Goal: Task Accomplishment & Management: Use online tool/utility

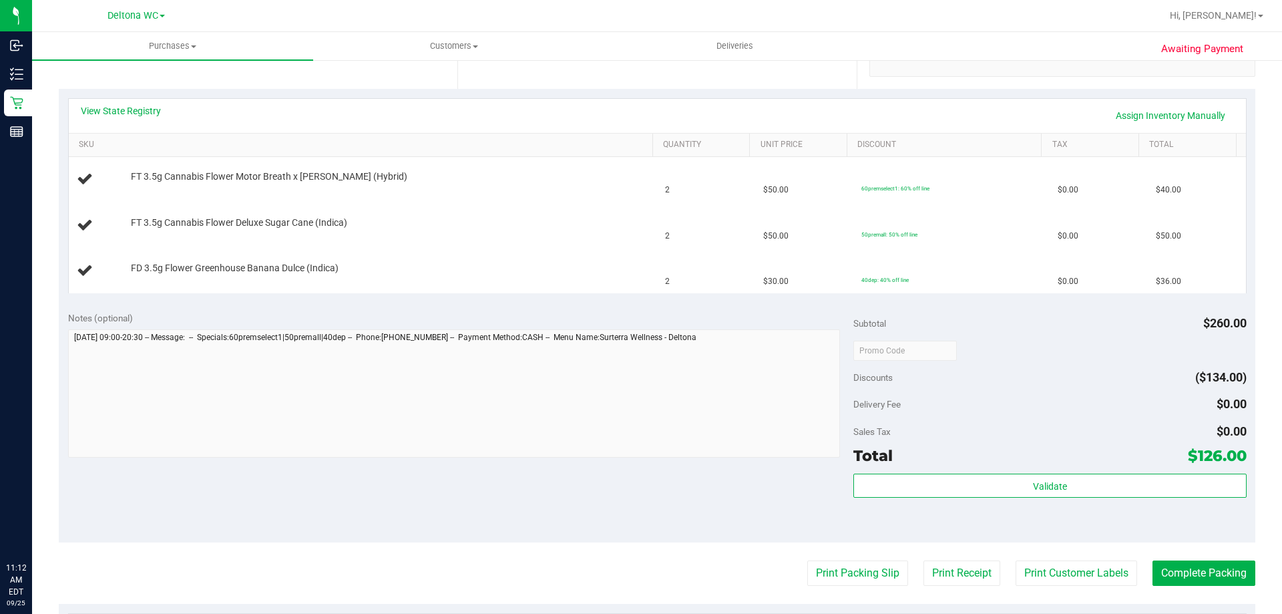
scroll to position [267, 0]
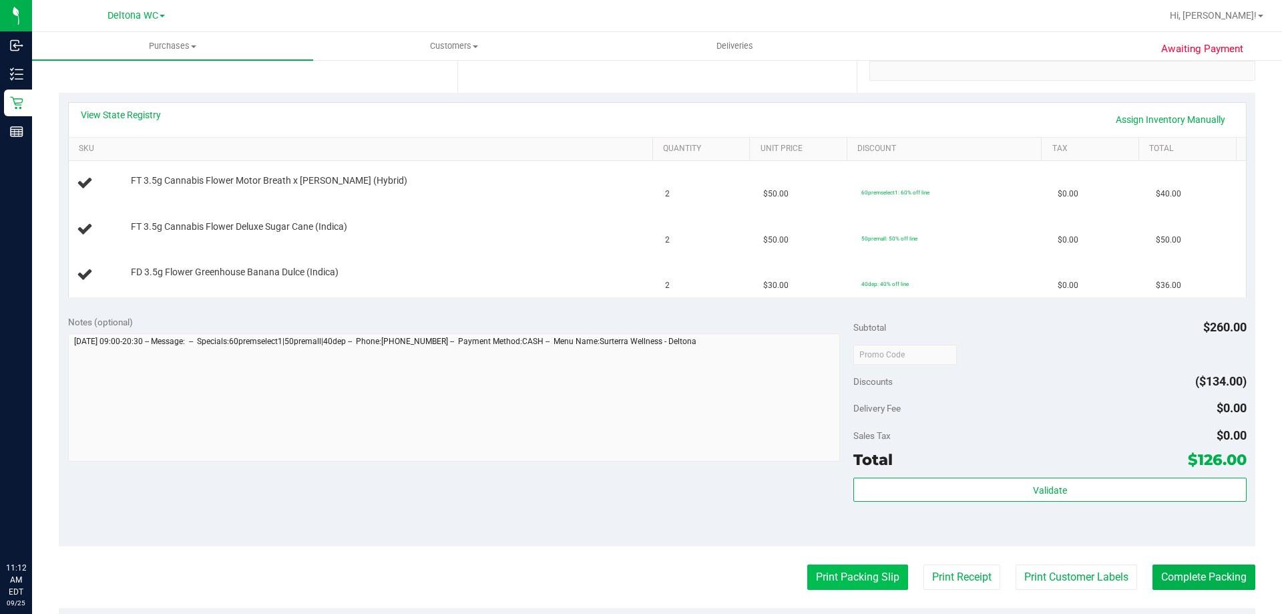
click at [855, 580] on button "Print Packing Slip" at bounding box center [857, 576] width 101 height 25
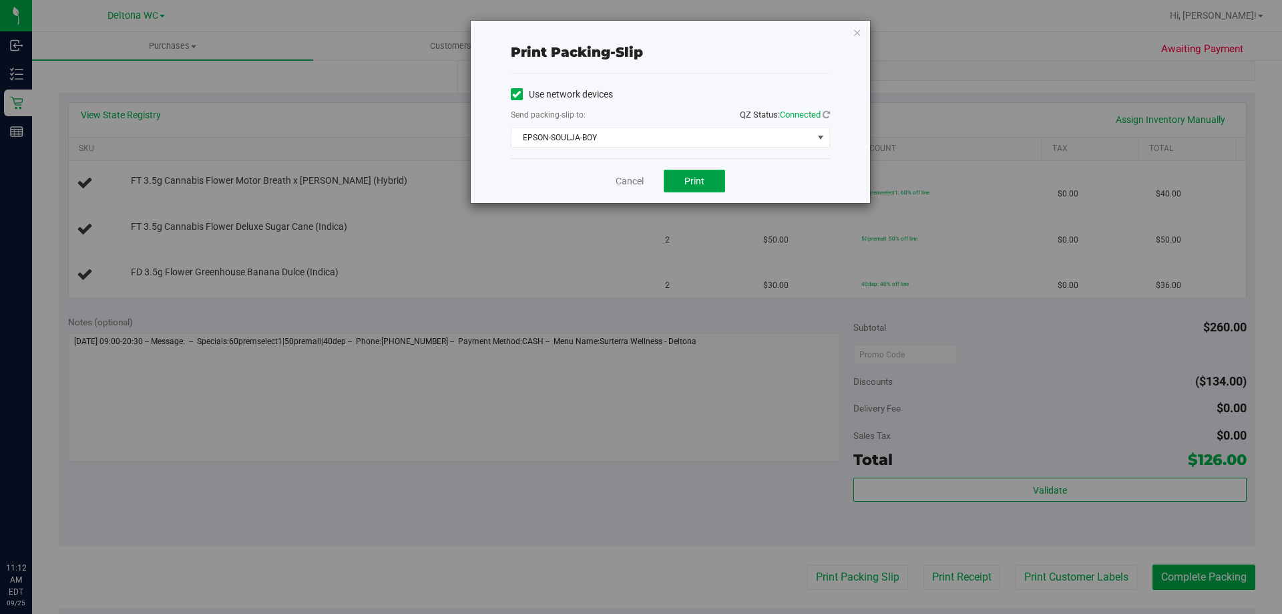
click at [678, 172] on button "Print" at bounding box center [694, 181] width 61 height 23
click at [628, 176] on link "Cancel" at bounding box center [630, 181] width 28 height 14
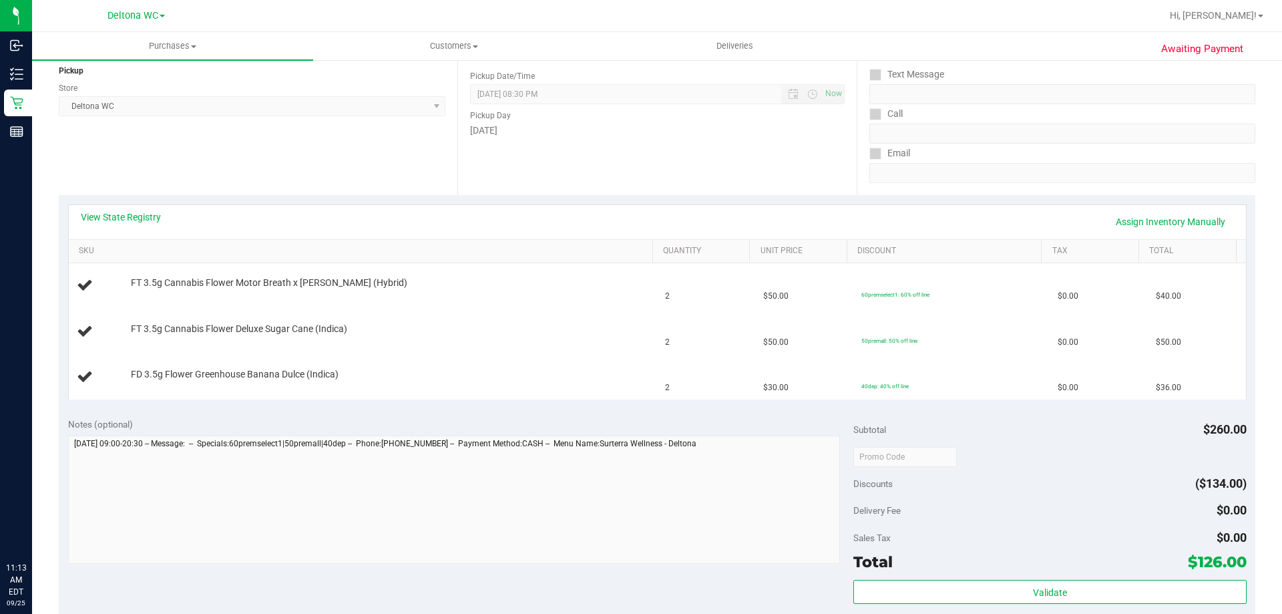
scroll to position [0, 0]
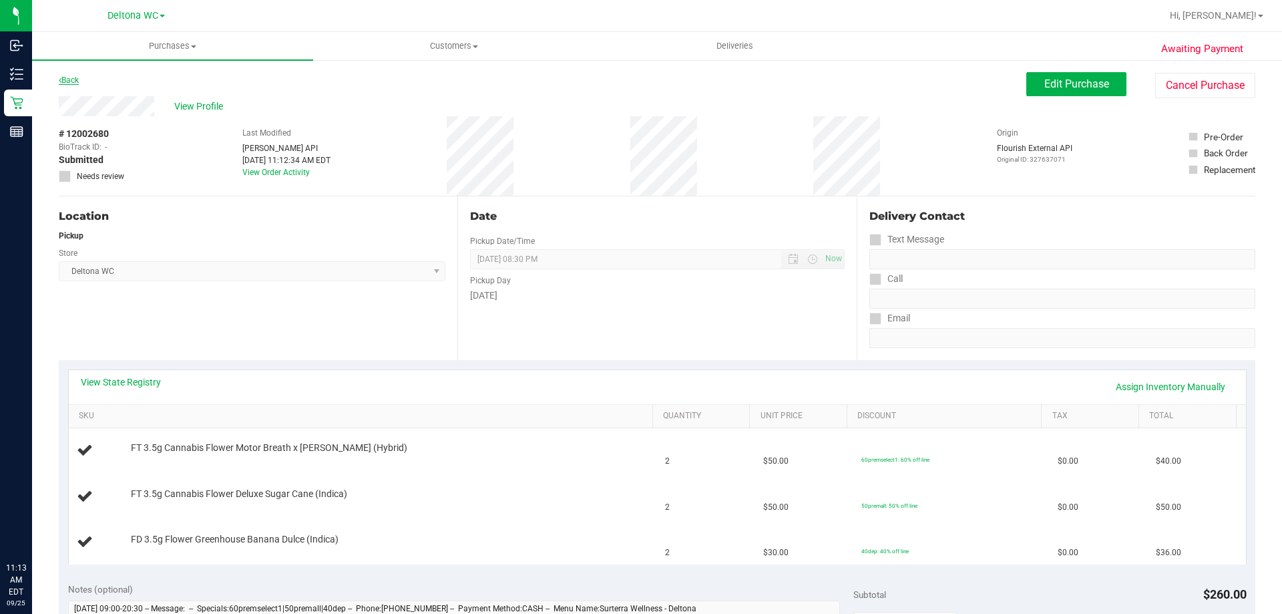
click at [69, 83] on link "Back" at bounding box center [69, 79] width 20 height 9
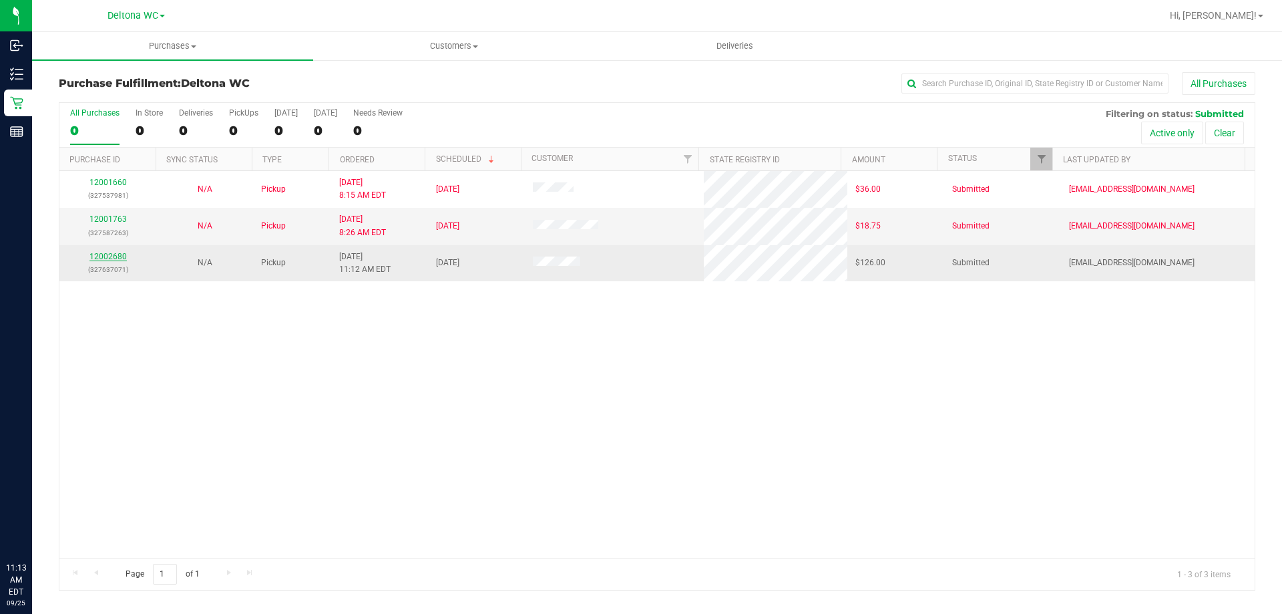
click at [117, 260] on link "12002680" at bounding box center [107, 256] width 37 height 9
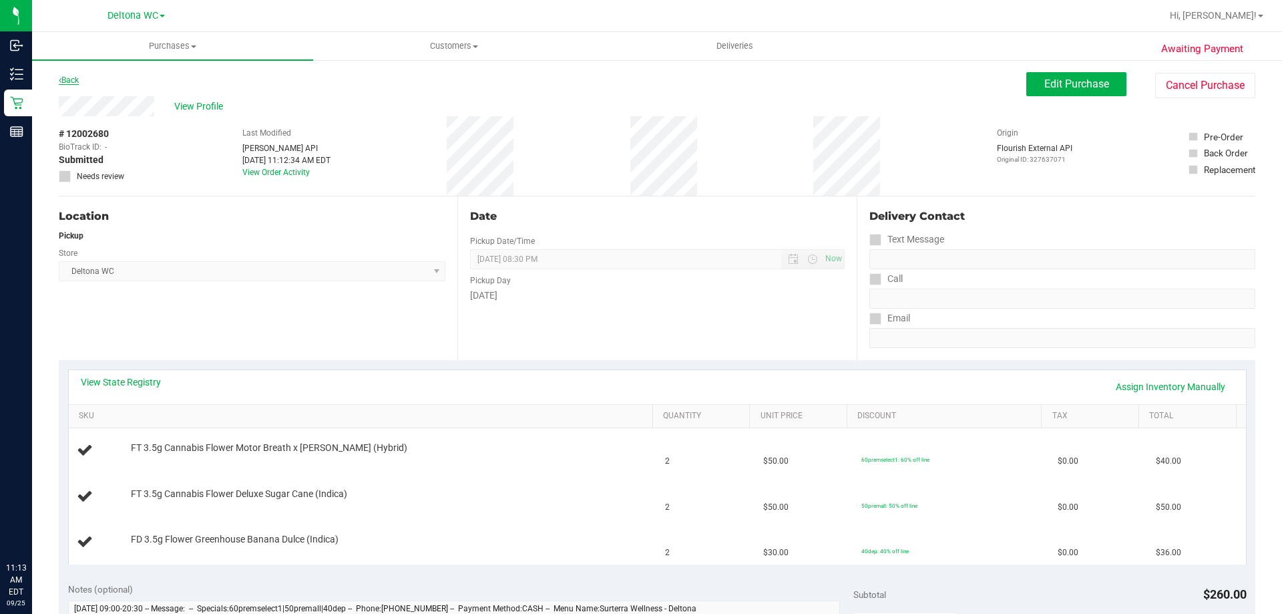
click at [60, 83] on icon at bounding box center [60, 80] width 3 height 8
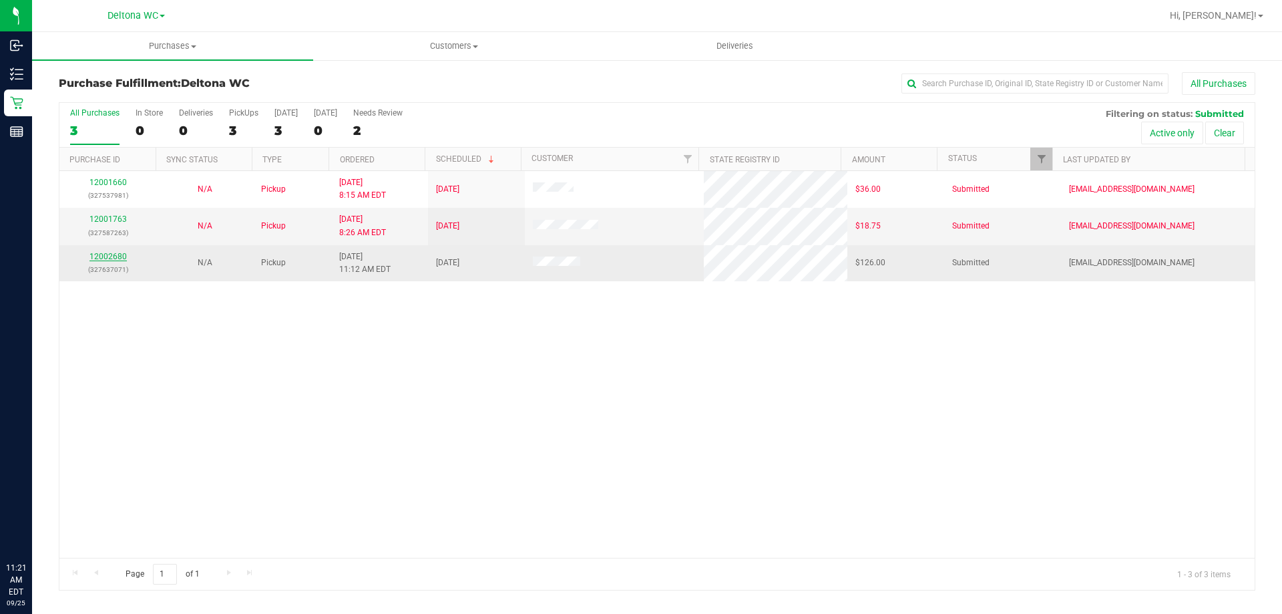
click at [104, 260] on link "12002680" at bounding box center [107, 256] width 37 height 9
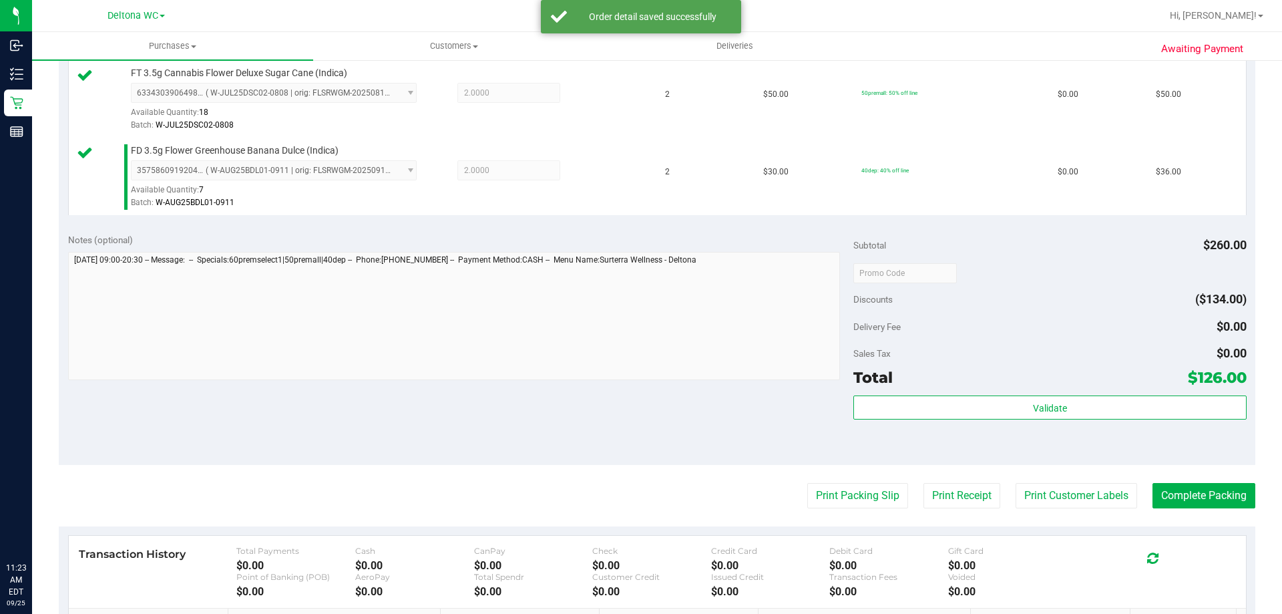
scroll to position [467, 0]
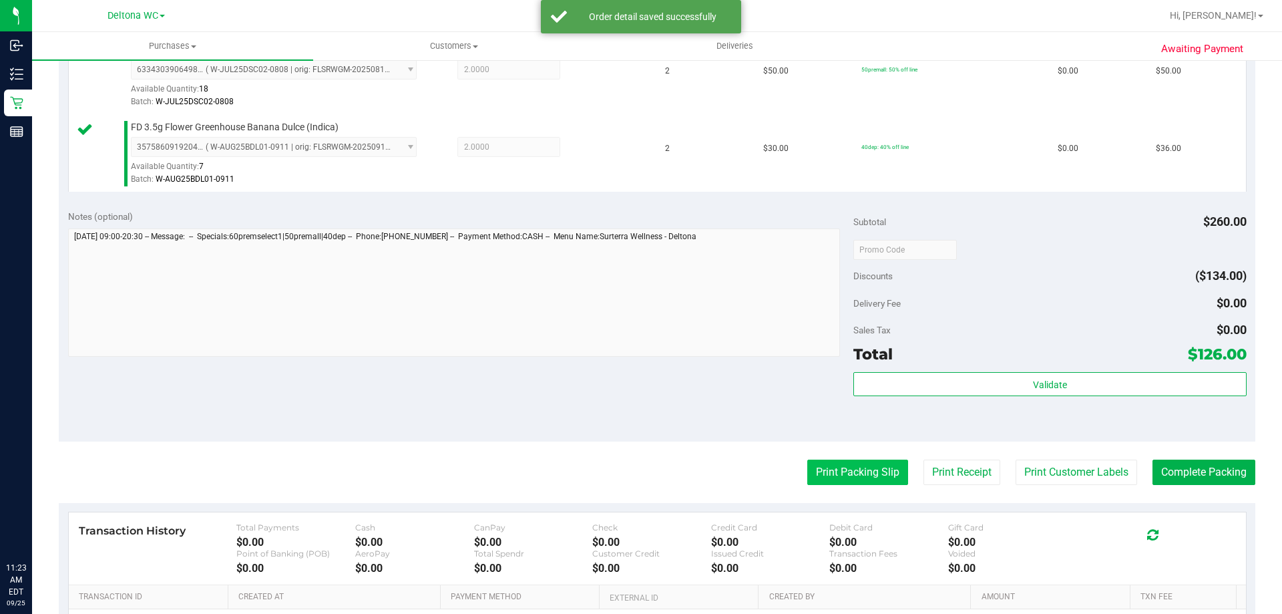
click at [827, 477] on button "Print Packing Slip" at bounding box center [857, 471] width 101 height 25
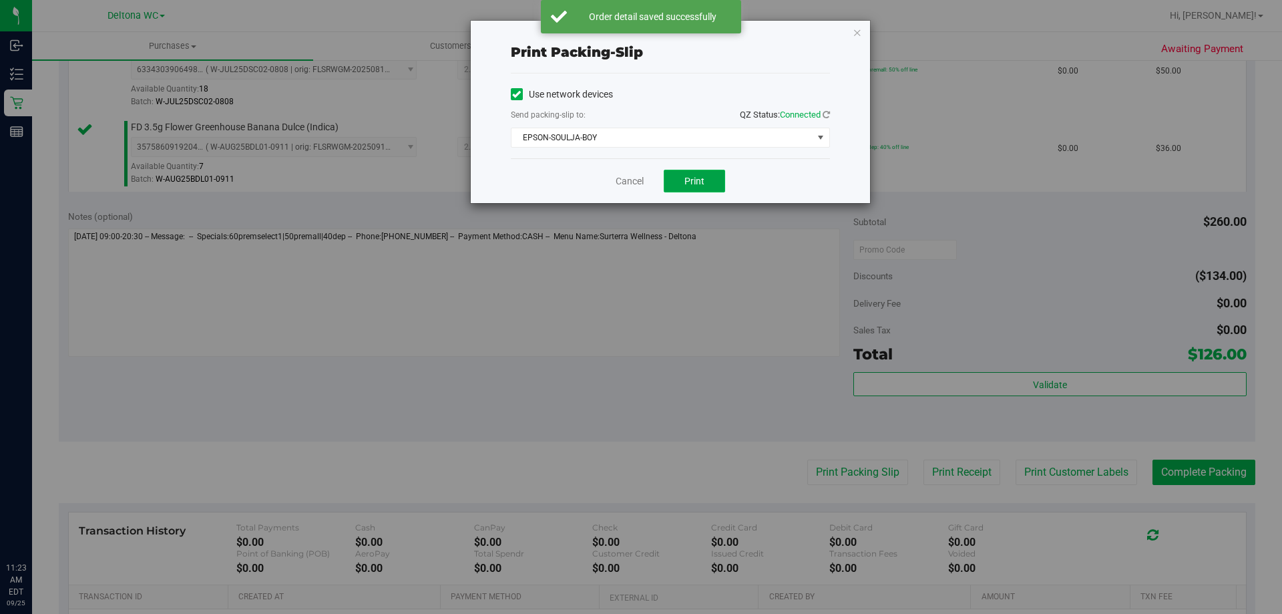
click at [688, 187] on button "Print" at bounding box center [694, 181] width 61 height 23
click at [622, 185] on link "Cancel" at bounding box center [630, 181] width 28 height 14
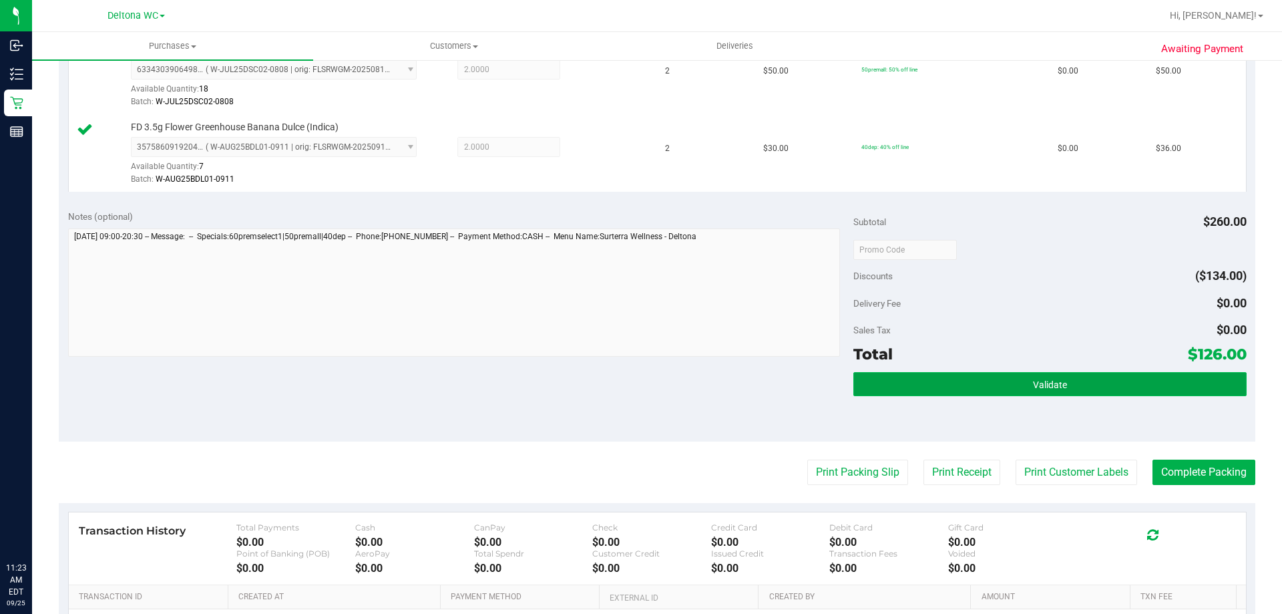
click at [954, 375] on button "Validate" at bounding box center [1049, 384] width 393 height 24
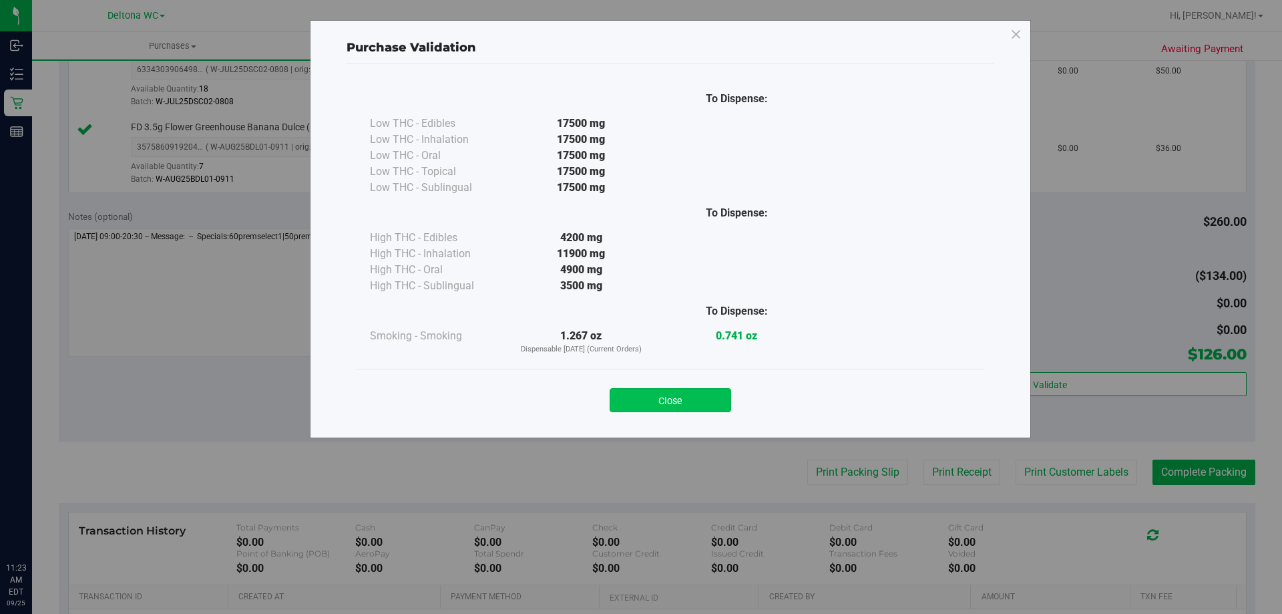
click at [682, 410] on button "Close" at bounding box center [671, 400] width 122 height 24
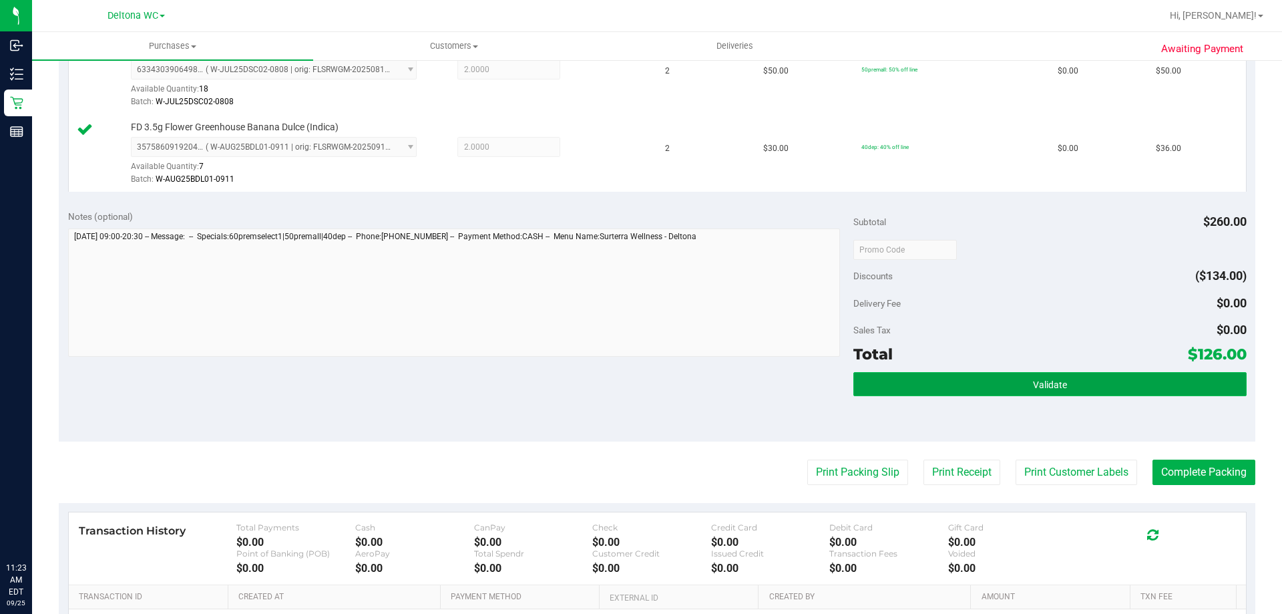
click at [1080, 384] on button "Validate" at bounding box center [1049, 384] width 393 height 24
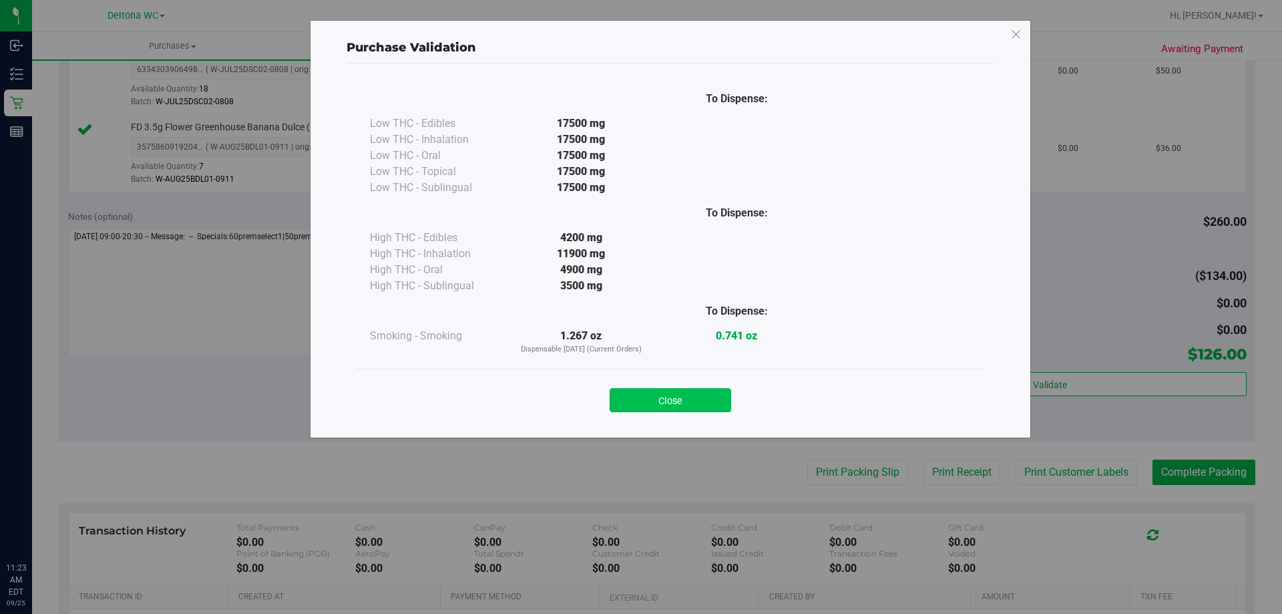
click at [704, 409] on button "Close" at bounding box center [671, 400] width 122 height 24
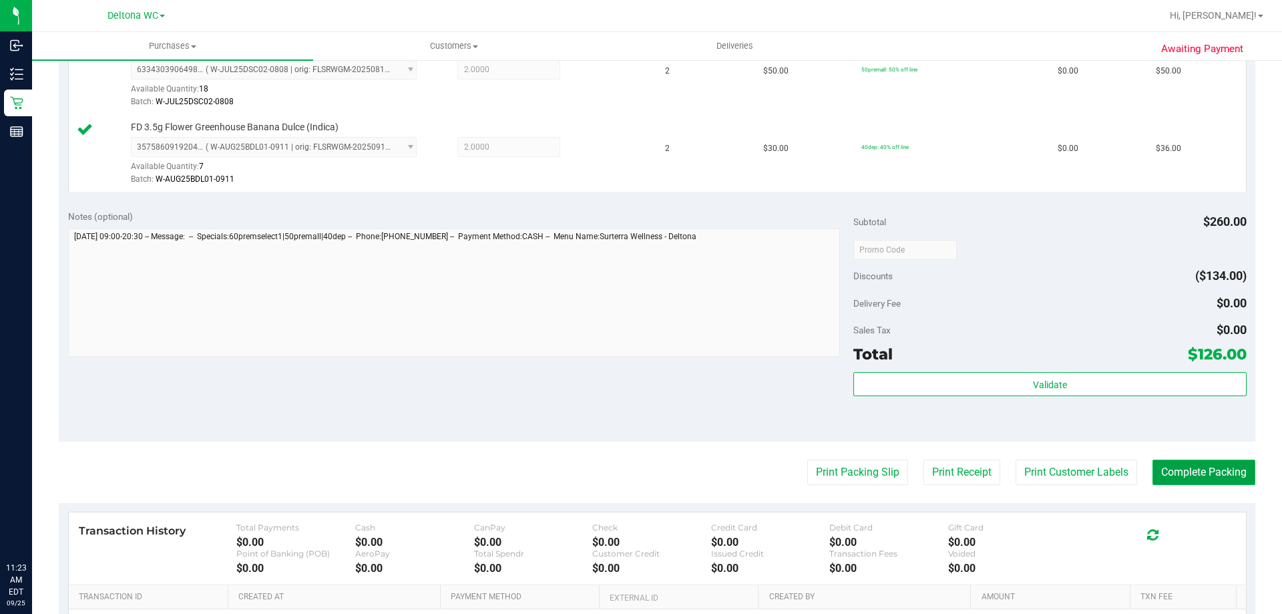
click at [1220, 481] on button "Complete Packing" at bounding box center [1203, 471] width 103 height 25
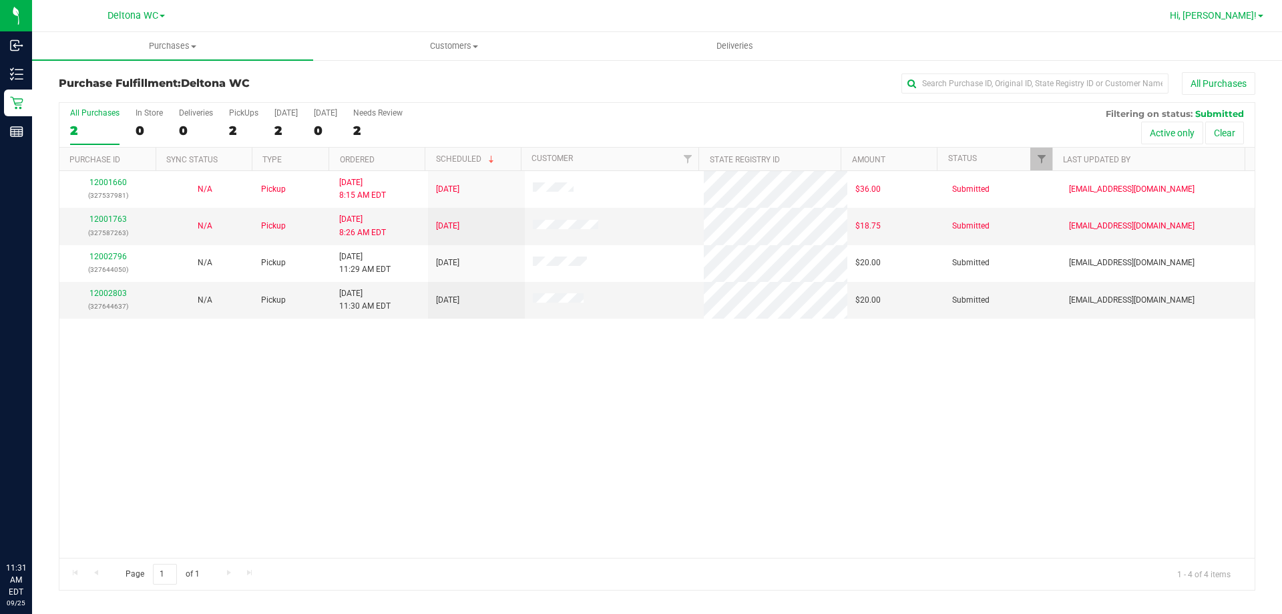
click at [1243, 18] on span "Hi, [PERSON_NAME]!" at bounding box center [1213, 15] width 87 height 11
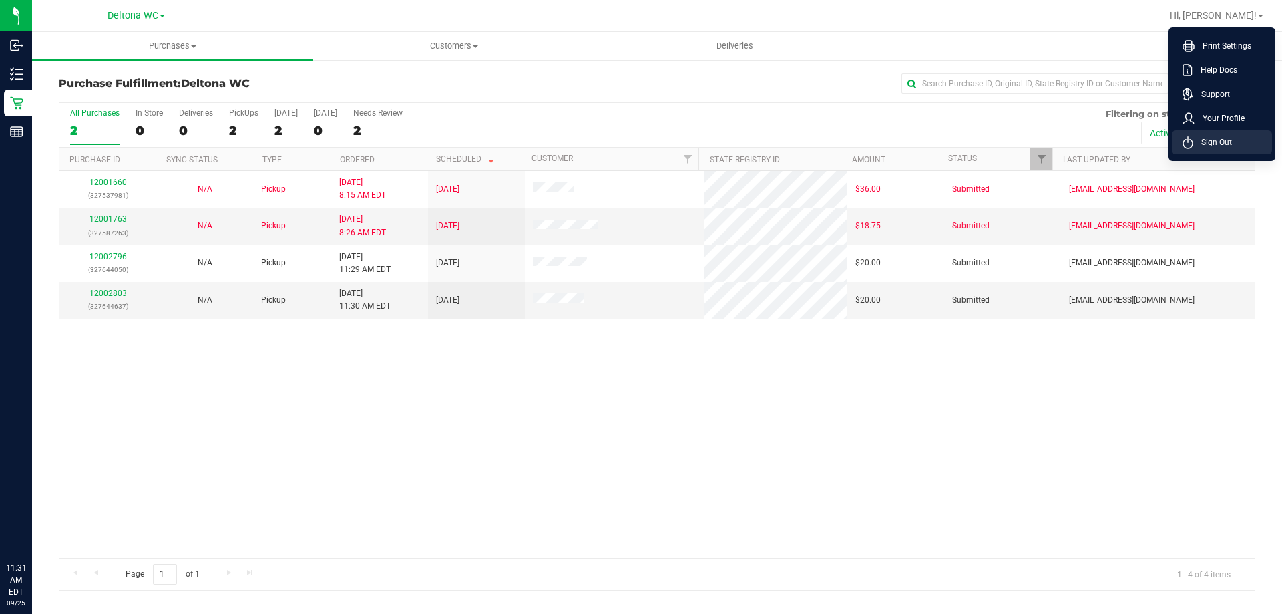
click at [1229, 139] on span "Sign Out" at bounding box center [1212, 142] width 39 height 13
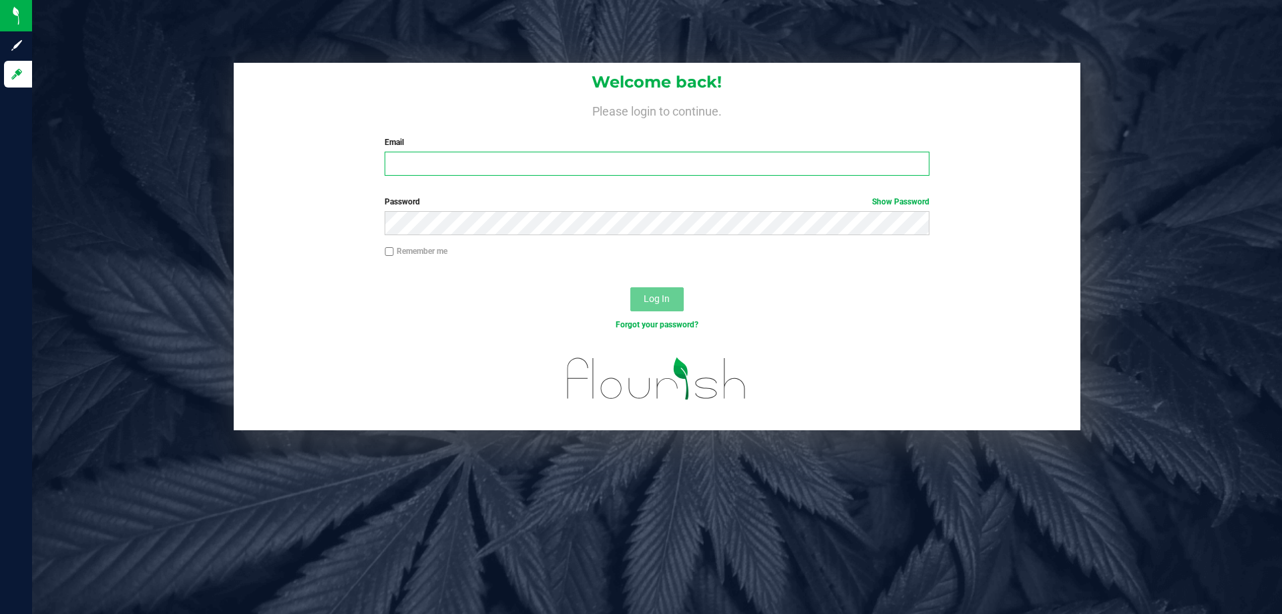
click at [618, 162] on input "Email" at bounding box center [657, 164] width 544 height 24
type input "[EMAIL_ADDRESS][DOMAIN_NAME]"
click at [630, 287] on button "Log In" at bounding box center [656, 299] width 53 height 24
